Goal: Ask a question

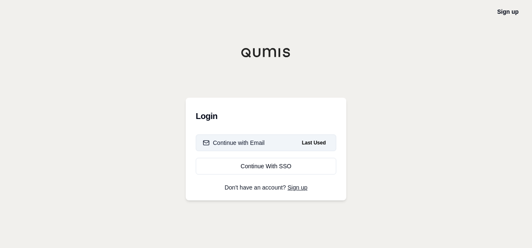
click at [241, 143] on div "Continue with Email" at bounding box center [234, 143] width 62 height 8
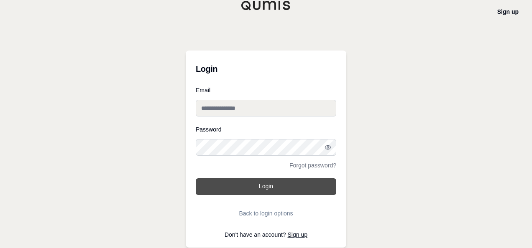
type input "**********"
click at [265, 186] on button "Login" at bounding box center [266, 187] width 141 height 17
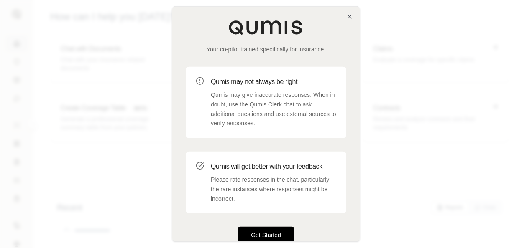
click at [248, 230] on button "Get Started" at bounding box center [266, 235] width 57 height 17
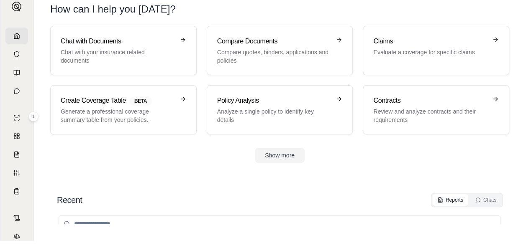
scroll to position [10, 0]
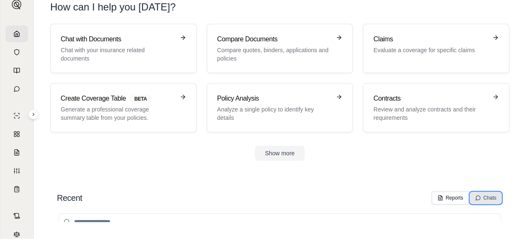
click at [492, 198] on div "Chats" at bounding box center [485, 198] width 21 height 7
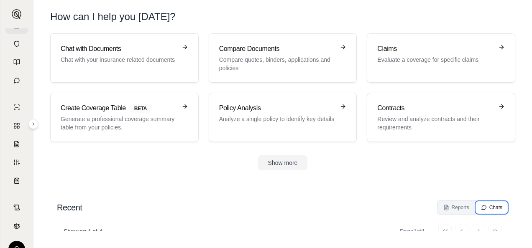
scroll to position [34, 0]
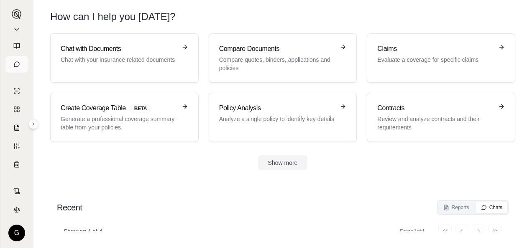
click at [14, 65] on icon at bounding box center [16, 64] width 7 height 7
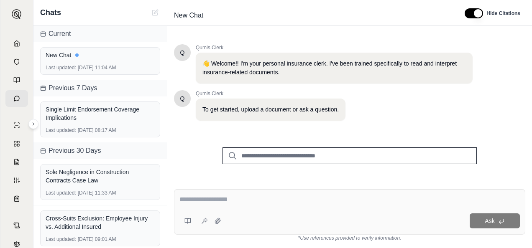
click at [205, 202] on textarea at bounding box center [349, 200] width 341 height 10
type textarea "*"
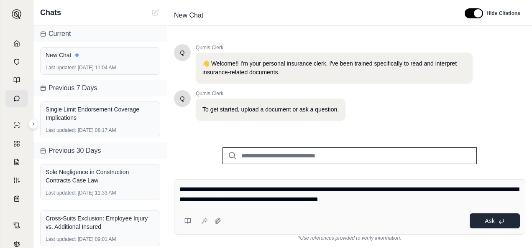
type textarea "**********"
click at [485, 217] on button "Ask" at bounding box center [495, 221] width 50 height 15
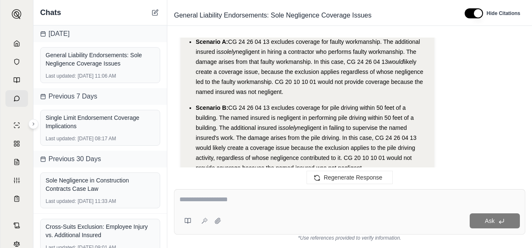
scroll to position [544, 0]
